Goal: Task Accomplishment & Management: Use online tool/utility

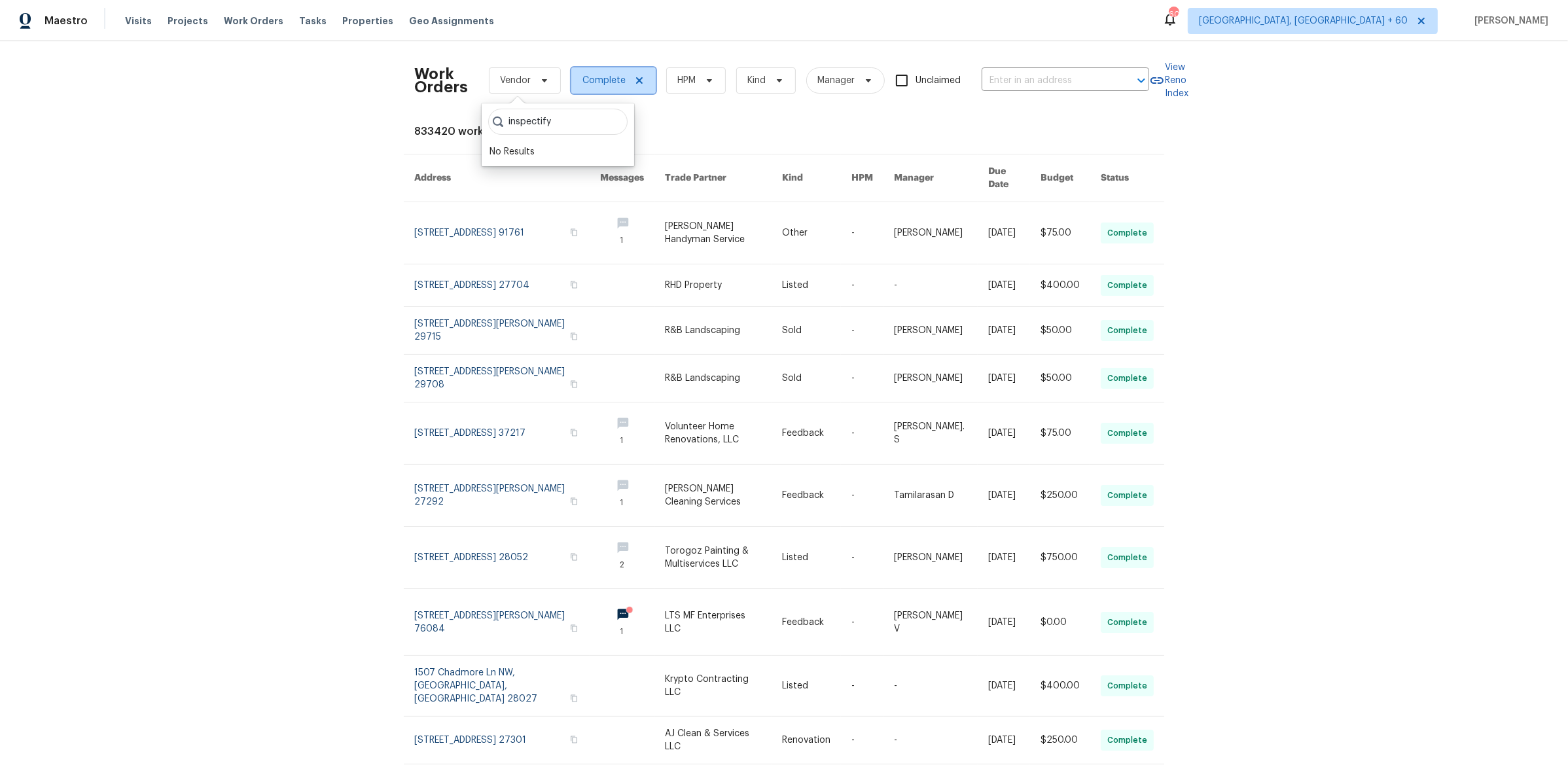
click at [634, 80] on icon at bounding box center [639, 80] width 11 height 11
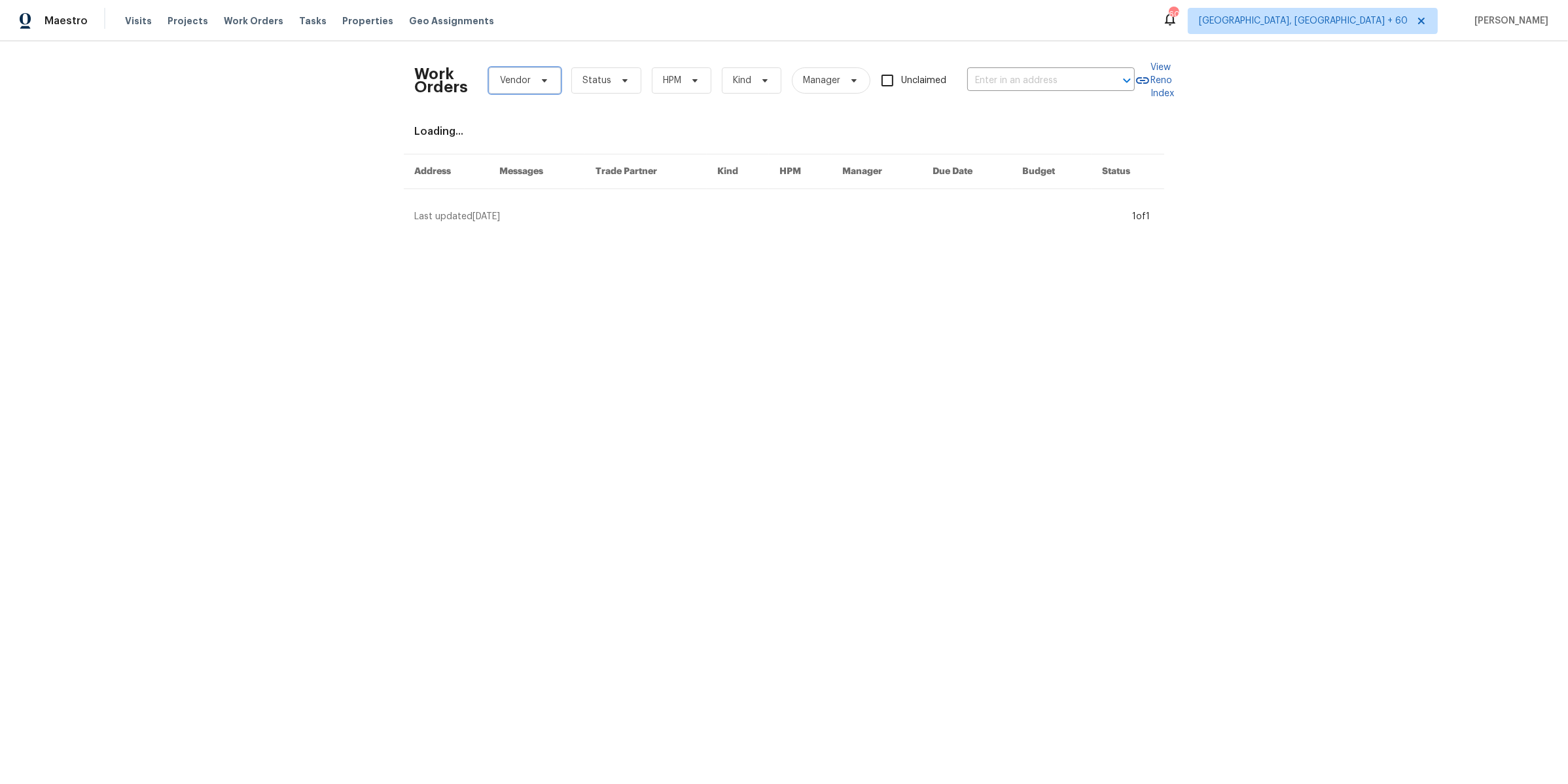
click at [538, 86] on span "Vendor" at bounding box center [524, 80] width 72 height 26
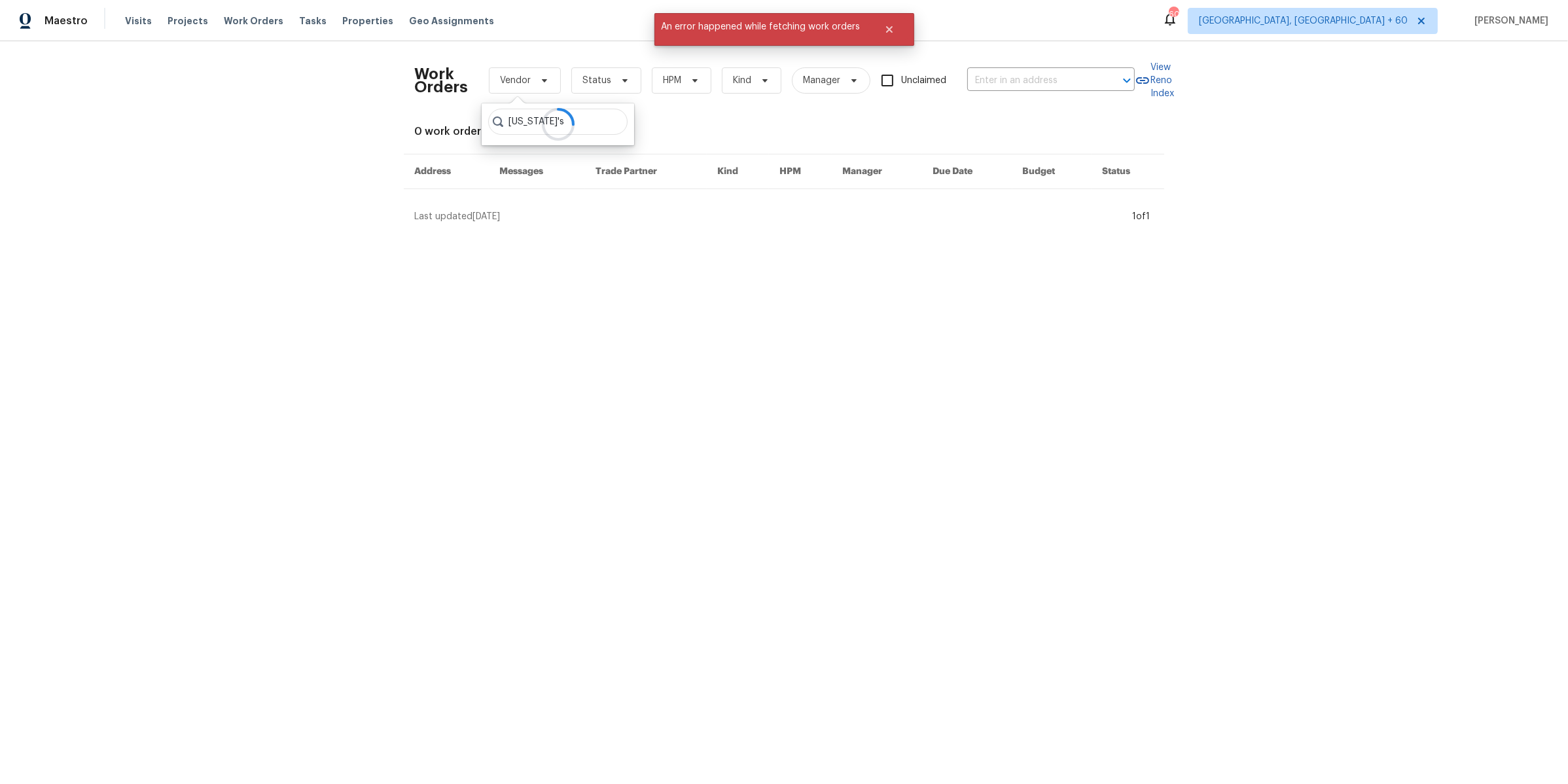
type input "[US_STATE]'s"
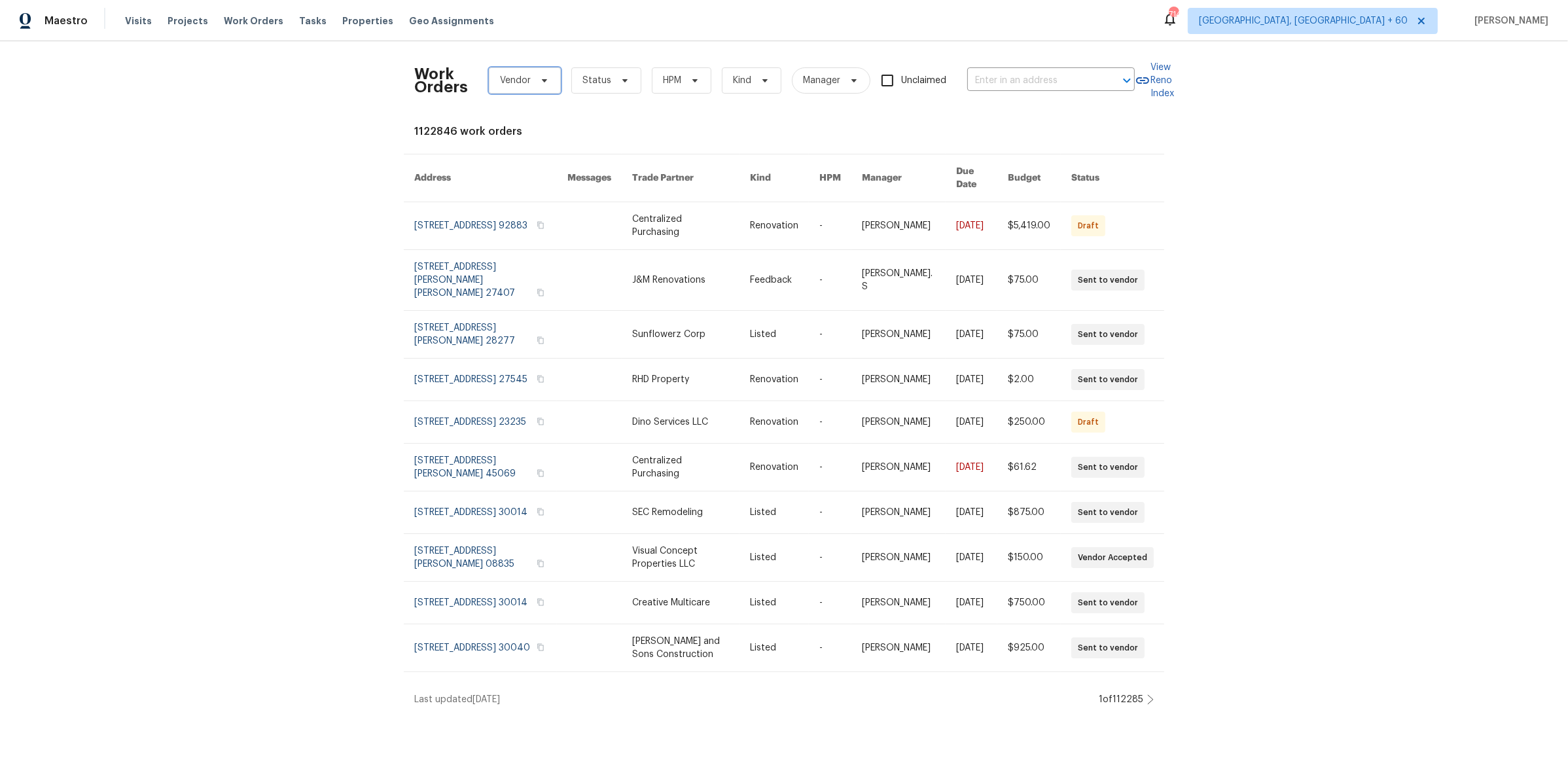
click at [526, 78] on span "Vendor" at bounding box center [524, 80] width 72 height 26
type input "[US_STATE]'s"
click at [557, 149] on div "Utah's Professional Lawn Care - SLC-L" at bounding box center [585, 152] width 192 height 13
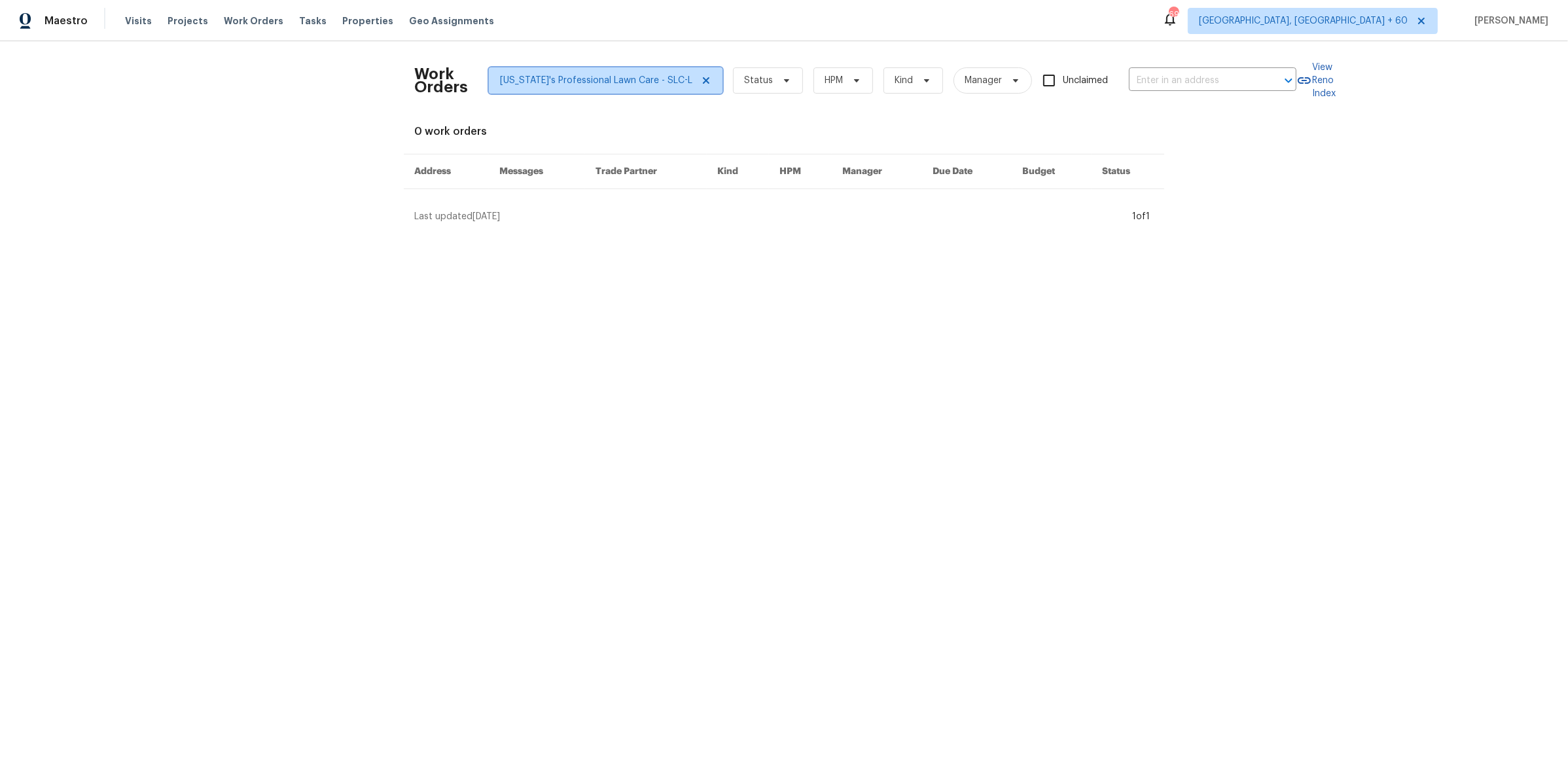
click at [701, 82] on icon at bounding box center [706, 80] width 11 height 11
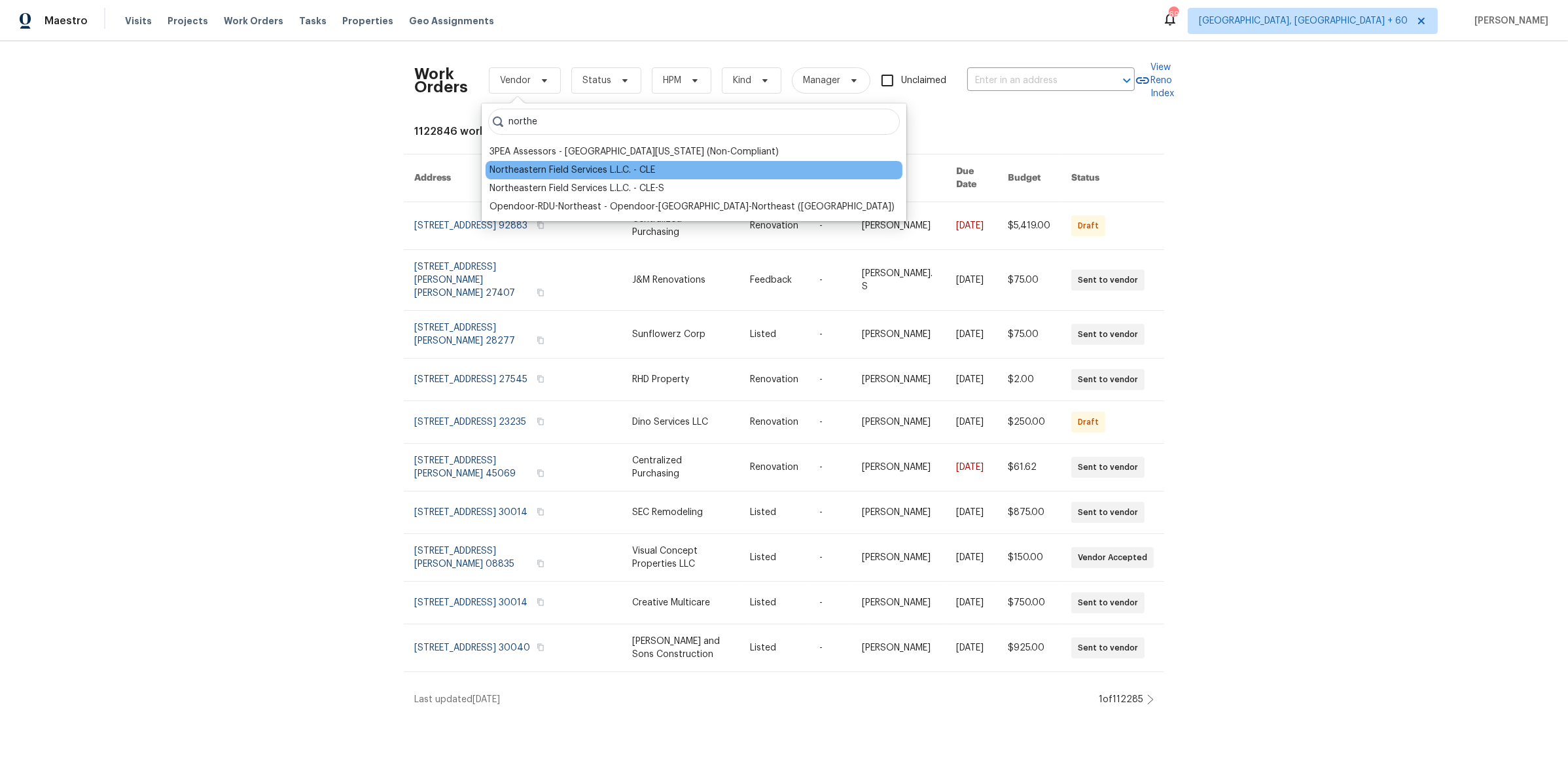
type input "northe"
click at [580, 172] on div "Northeastern Field Services L.L.C. - CLE" at bounding box center [572, 169] width 165 height 13
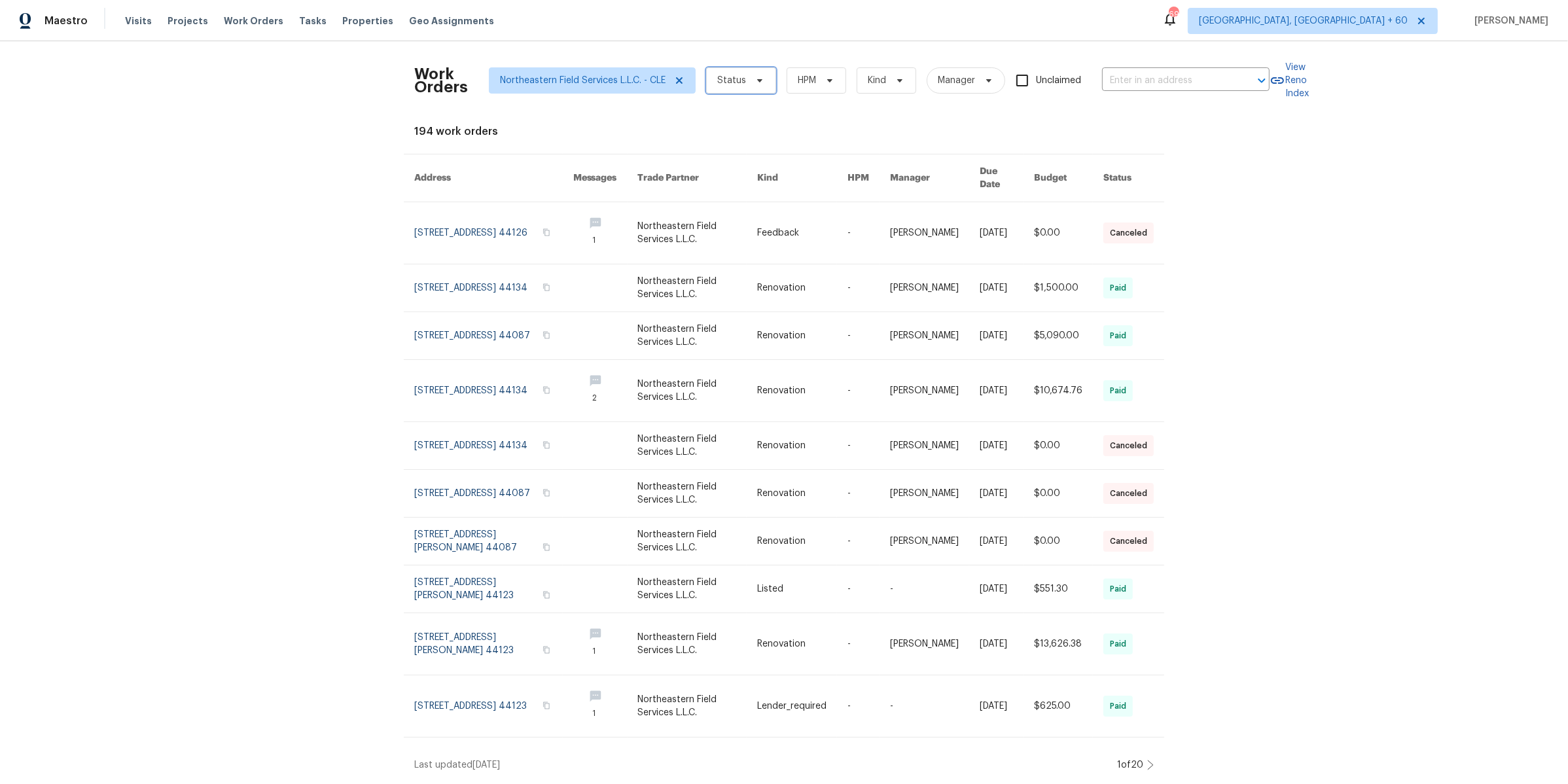
click at [738, 88] on span "Status" at bounding box center [741, 80] width 70 height 26
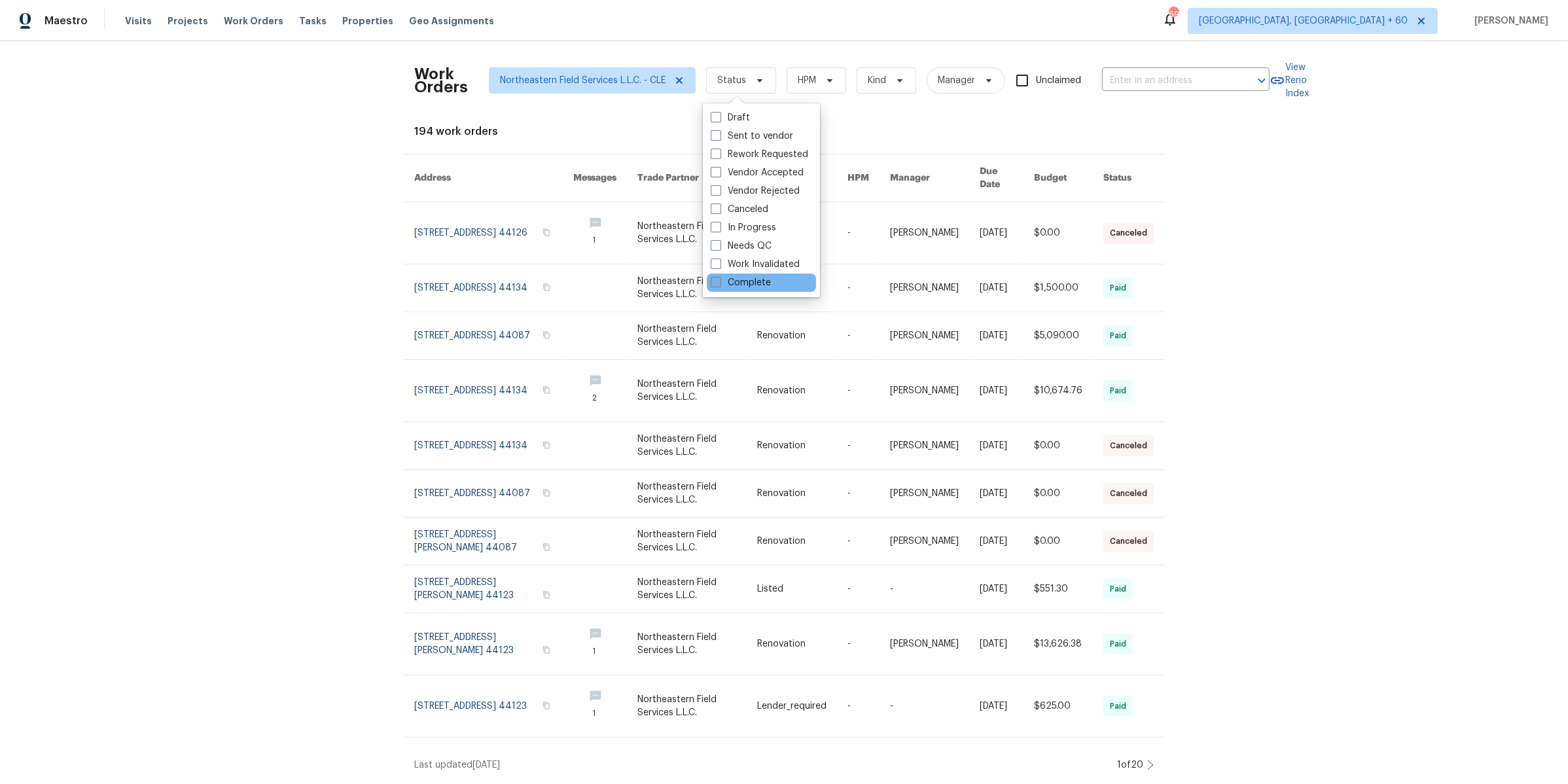
click at [746, 280] on label "Complete" at bounding box center [740, 282] width 60 height 13
click at [719, 280] on input "Complete" at bounding box center [714, 280] width 9 height 9
checkbox input "true"
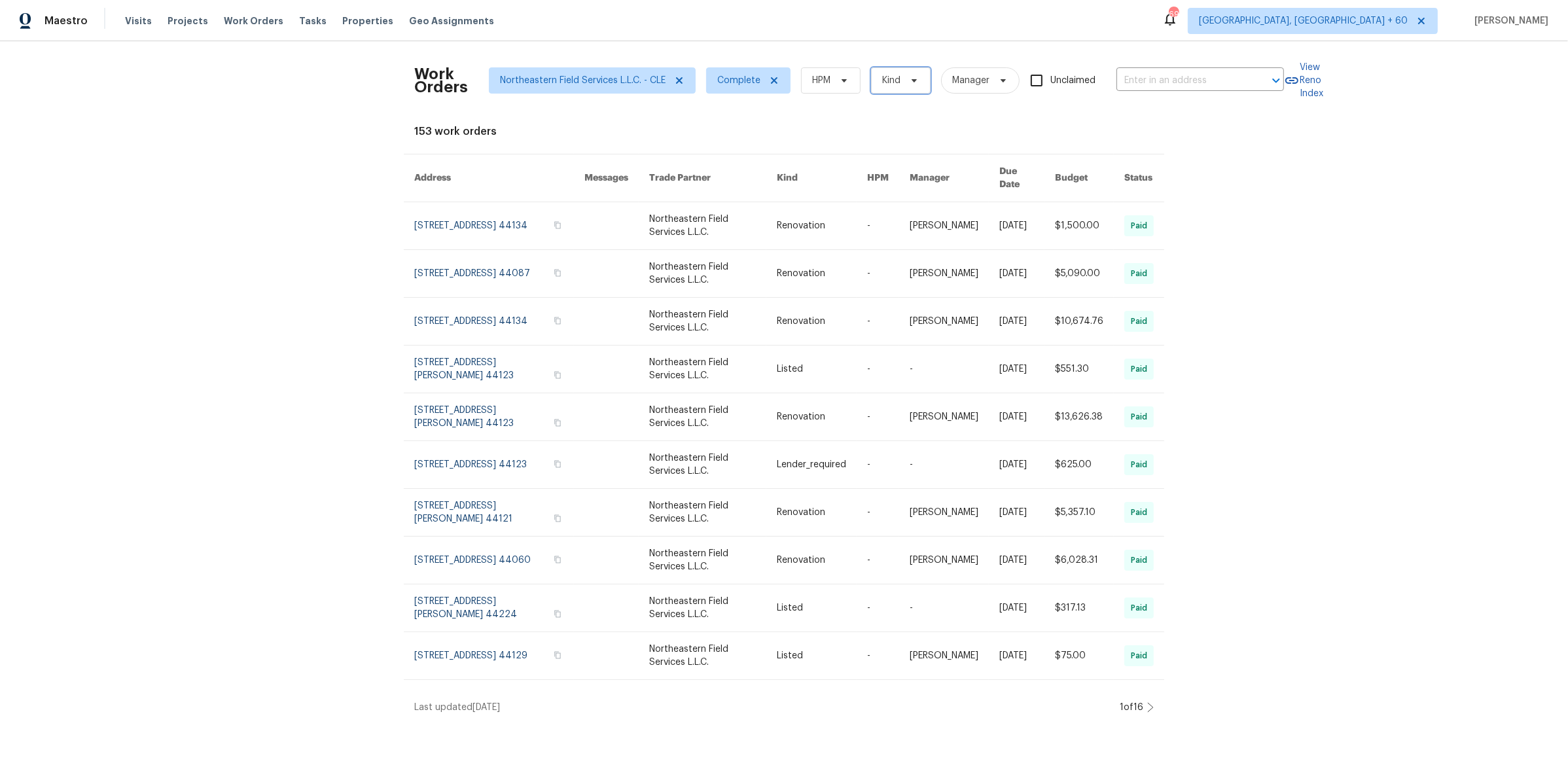
click at [889, 84] on span "Kind" at bounding box center [891, 80] width 18 height 13
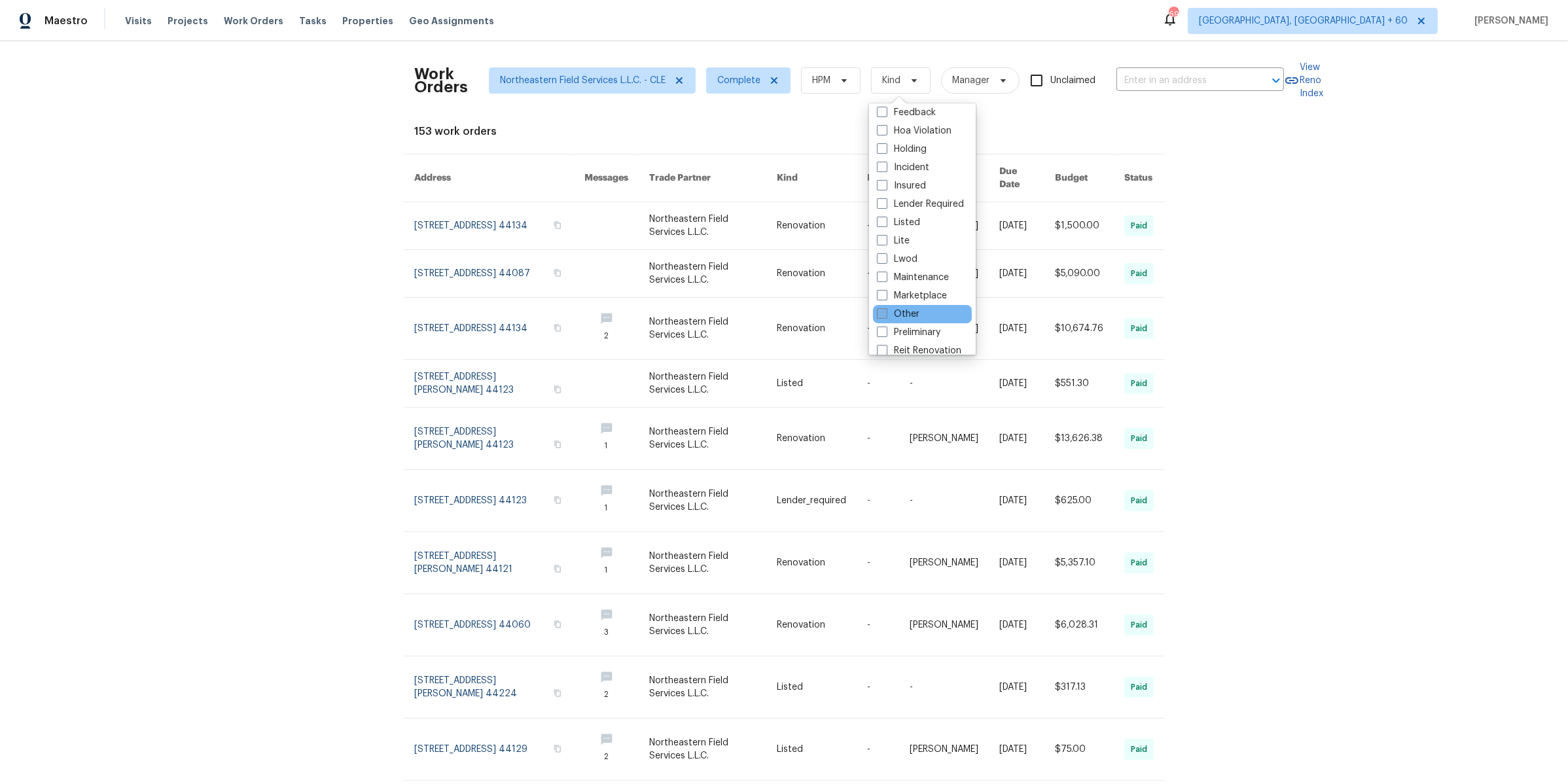
scroll to position [54, 0]
click at [909, 314] on label "Renovation" at bounding box center [909, 320] width 65 height 13
click at [886, 314] on input "Renovation" at bounding box center [881, 318] width 9 height 9
checkbox input "true"
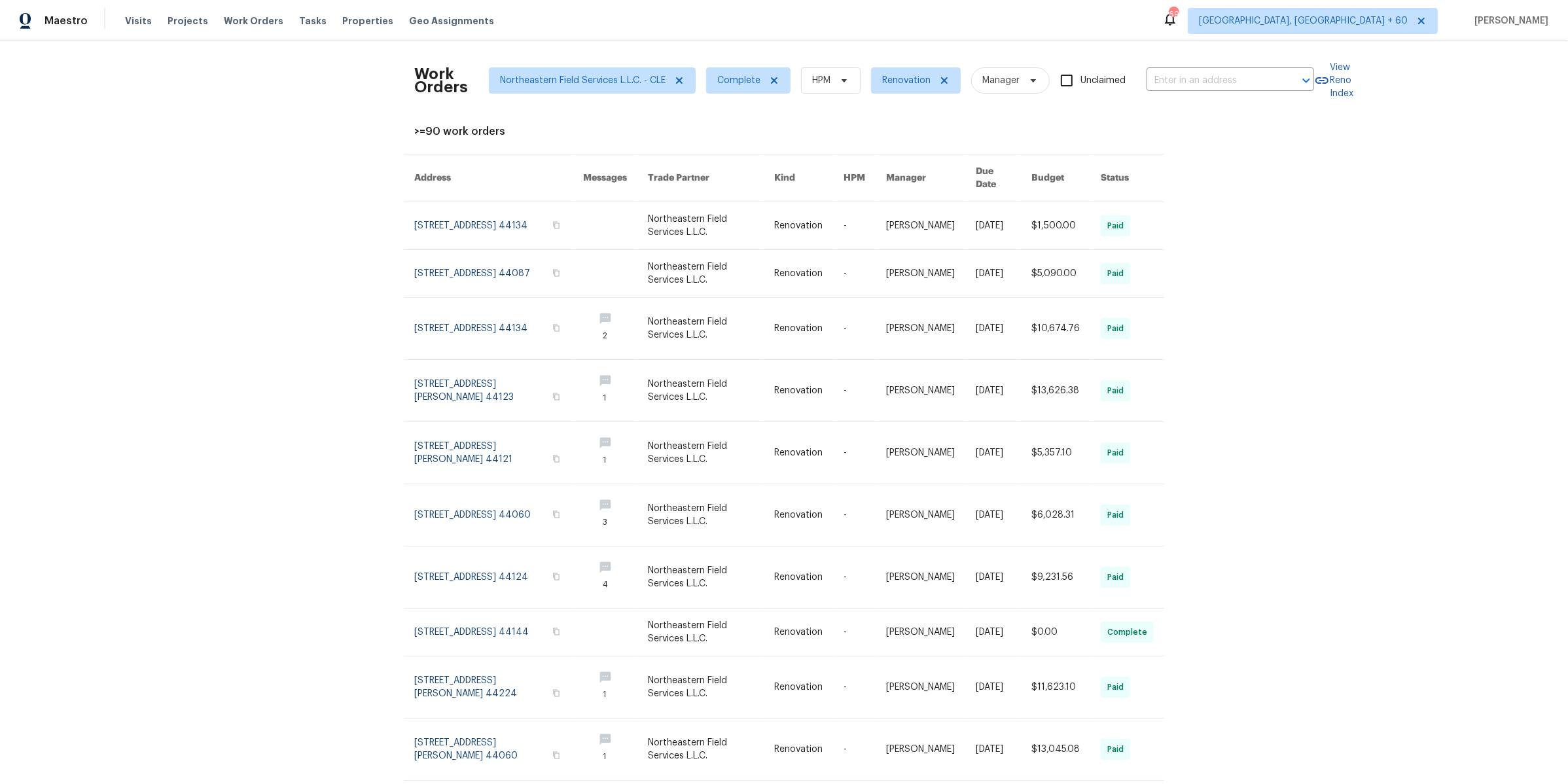
click at [1239, 241] on div "Work Orders Northeastern Field Services L.L.C. - CLE Complete HPM Renovation Ma…" at bounding box center [784, 413] width 1568 height 743
click at [676, 81] on icon at bounding box center [679, 80] width 7 height 7
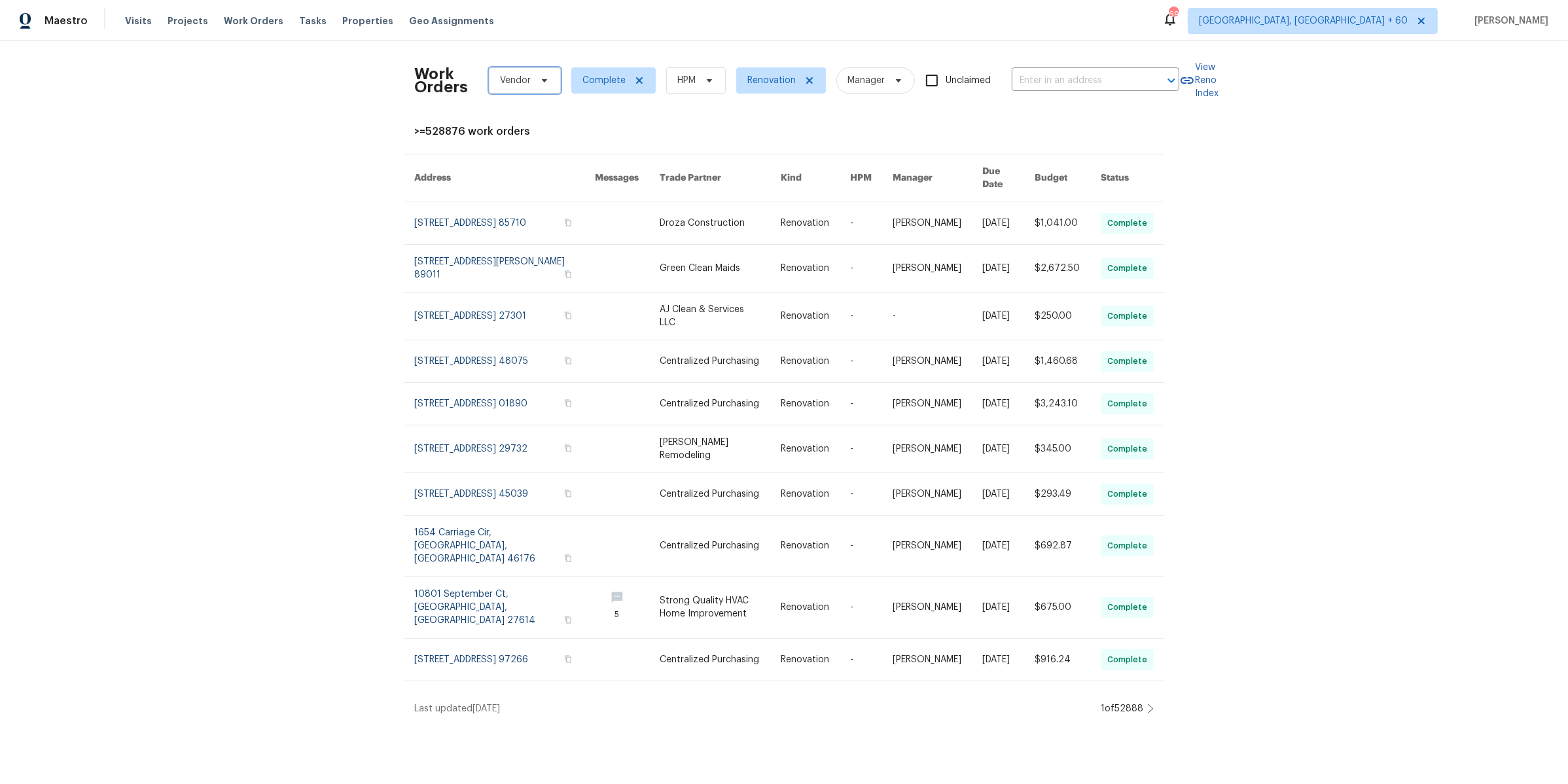
click at [515, 84] on span "Vendor" at bounding box center [515, 80] width 31 height 13
type input "northeastern"
click at [620, 168] on div "Northeastern Field Services L.L.C. - CLE-S" at bounding box center [576, 169] width 174 height 13
